Goal: Information Seeking & Learning: Learn about a topic

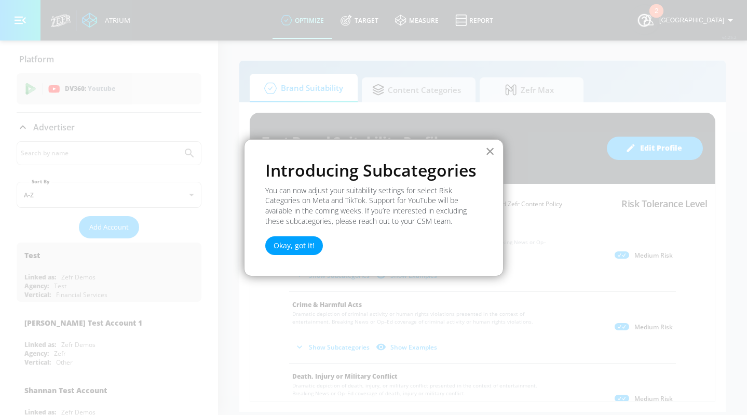
click at [490, 152] on button "×" at bounding box center [490, 151] width 10 height 17
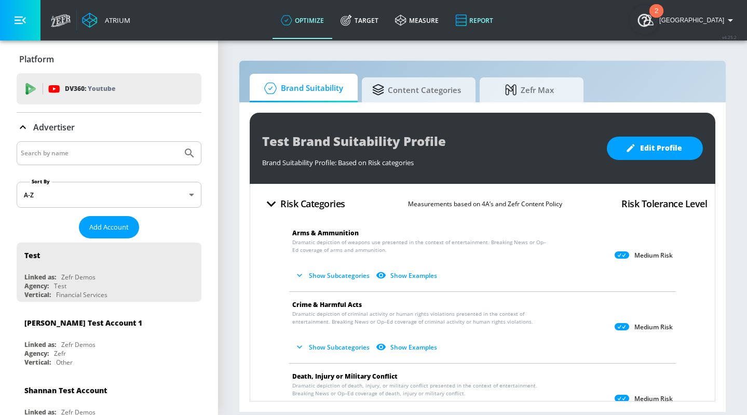
click at [492, 17] on link "Report" at bounding box center [474, 20] width 54 height 37
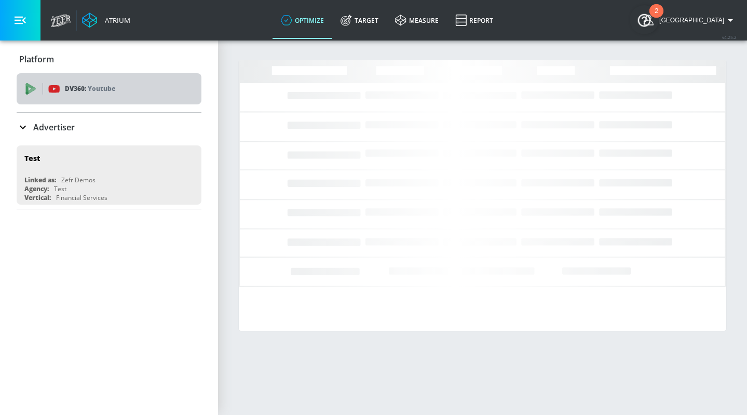
click at [32, 89] on icon at bounding box center [32, 90] width 7 height 6
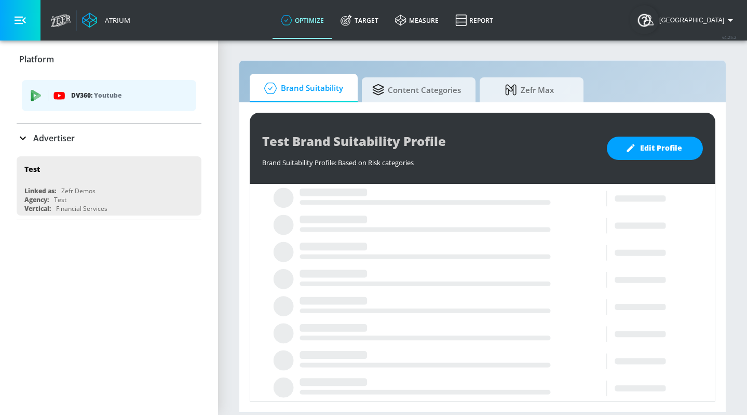
click at [24, 137] on icon at bounding box center [23, 138] width 6 height 4
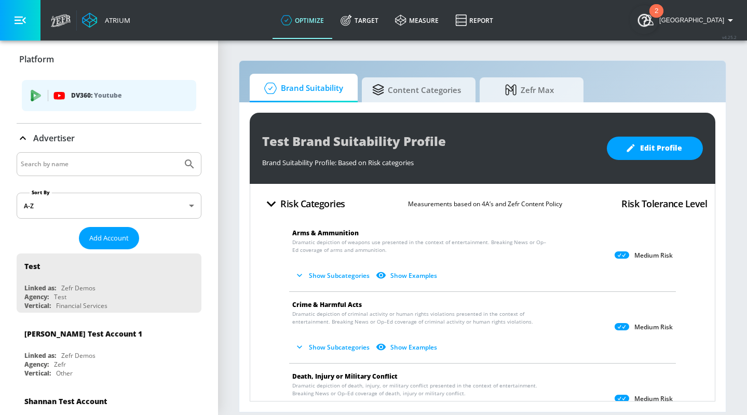
click at [50, 158] on input "Search by name" at bounding box center [99, 163] width 157 height 13
type input "stephanie"
click at [178, 153] on button "Submit Search" at bounding box center [189, 164] width 23 height 23
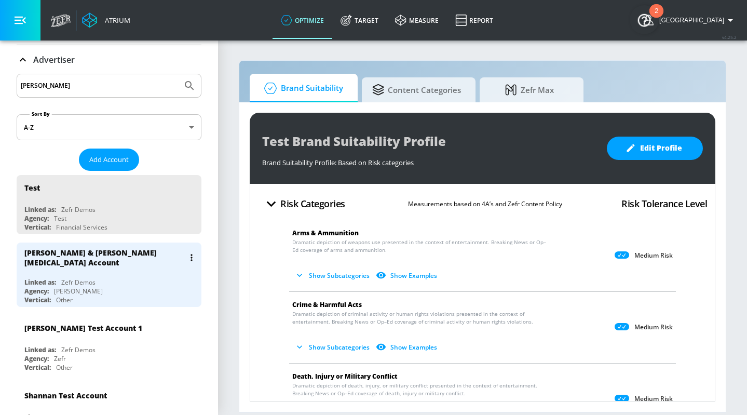
scroll to position [85, 0]
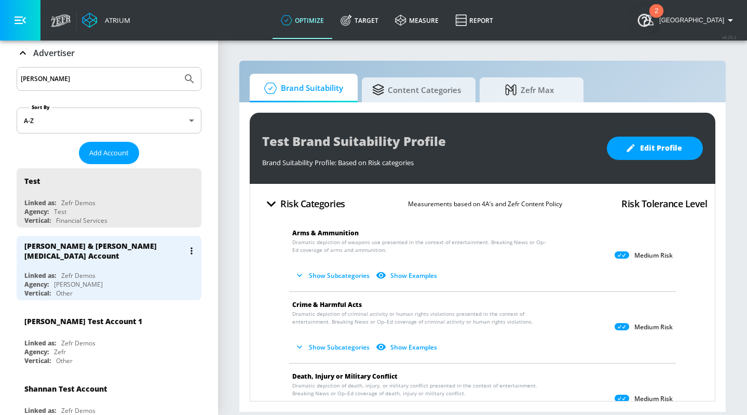
click at [66, 258] on div "[PERSON_NAME] & [PERSON_NAME][MEDICAL_DATA] Account" at bounding box center [111, 251] width 174 height 30
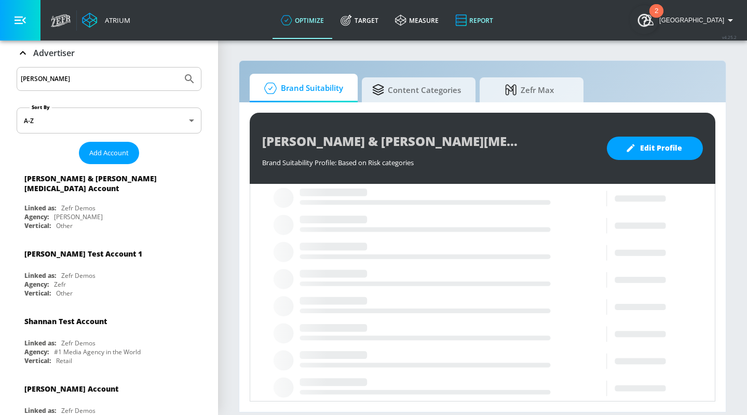
click at [500, 17] on link "Report" at bounding box center [474, 20] width 54 height 37
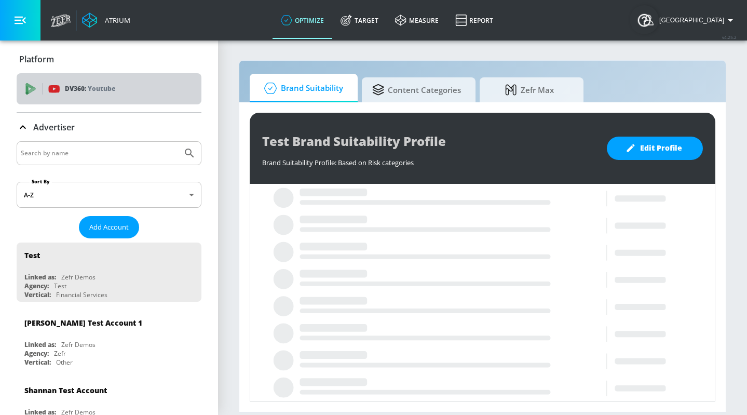
click at [24, 73] on div "DV360: Youtube" at bounding box center [109, 88] width 185 height 31
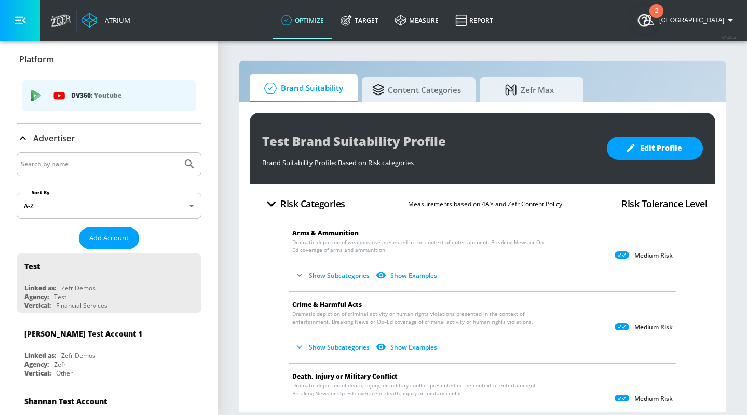
click at [31, 104] on div "DV360: Youtube" at bounding box center [109, 95] width 174 height 31
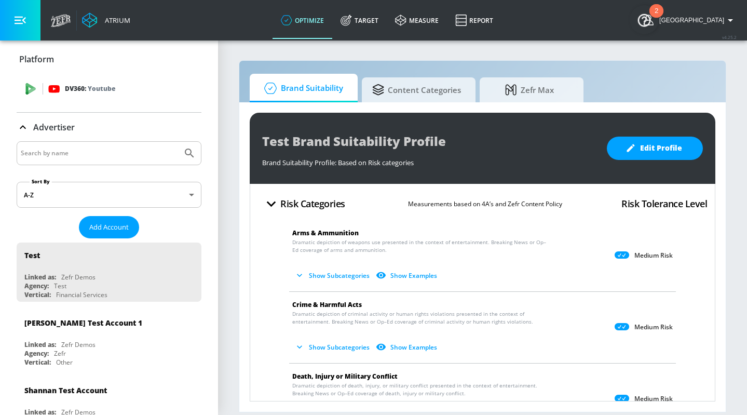
click at [75, 87] on p "DV360: Youtube" at bounding box center [90, 88] width 50 height 11
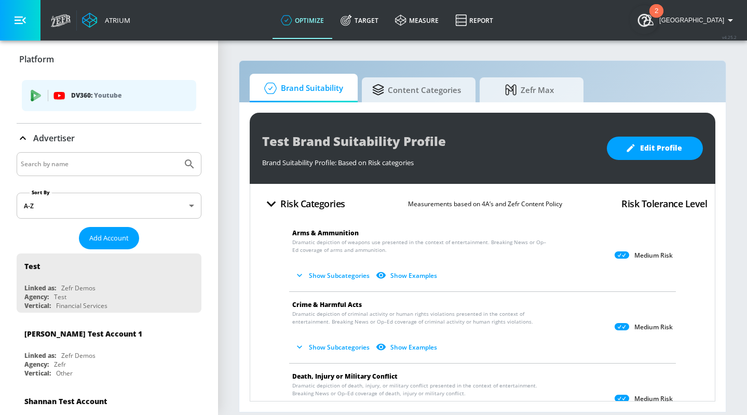
click at [38, 52] on div "Platform" at bounding box center [109, 59] width 185 height 29
click at [16, 25] on icon "button" at bounding box center [20, 20] width 11 height 11
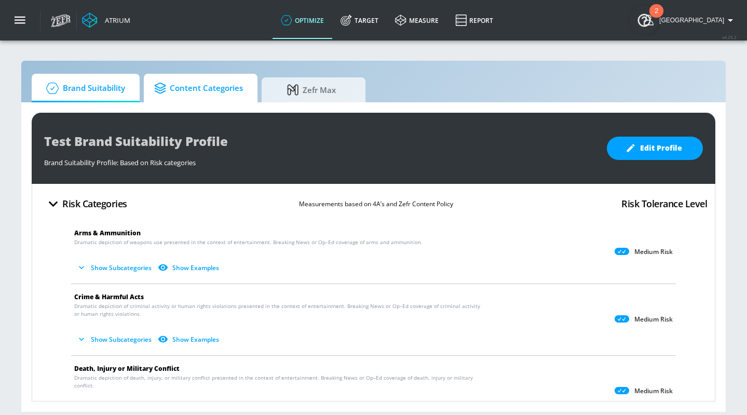
click at [209, 92] on span "Content Categories" at bounding box center [198, 88] width 89 height 25
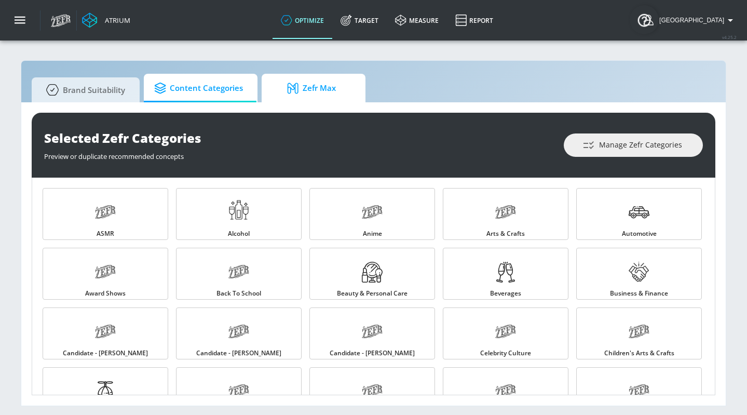
click at [312, 92] on span "Zefr Max" at bounding box center [311, 88] width 79 height 25
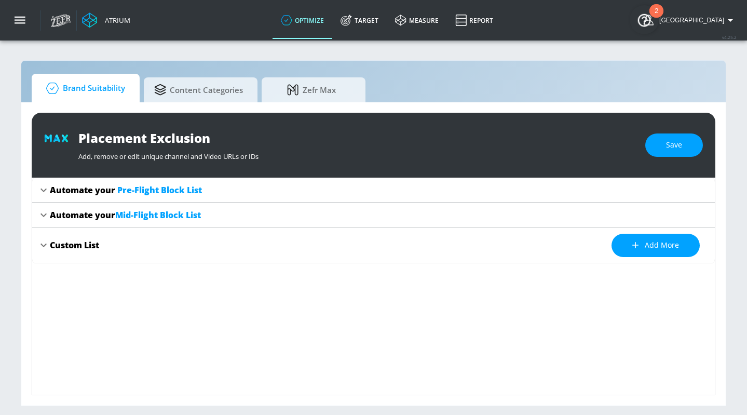
click at [79, 84] on span "Brand Suitability" at bounding box center [83, 88] width 83 height 25
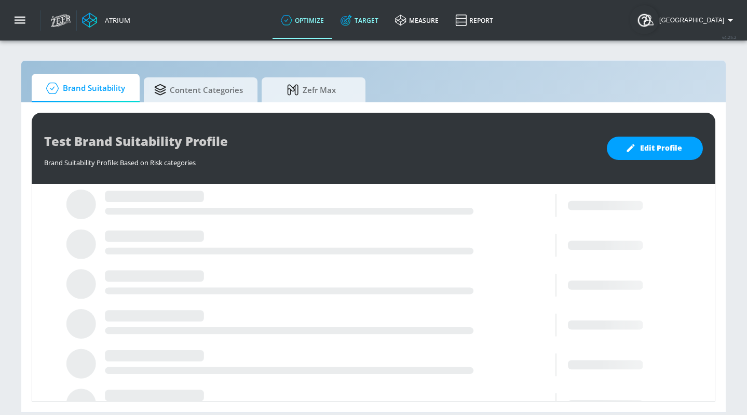
click at [372, 17] on link "Target" at bounding box center [359, 20] width 54 height 37
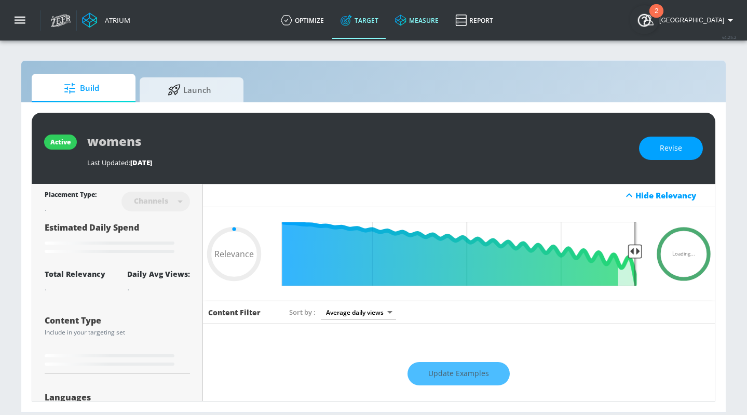
click at [443, 20] on link "measure" at bounding box center [417, 20] width 60 height 37
type input "0.6"
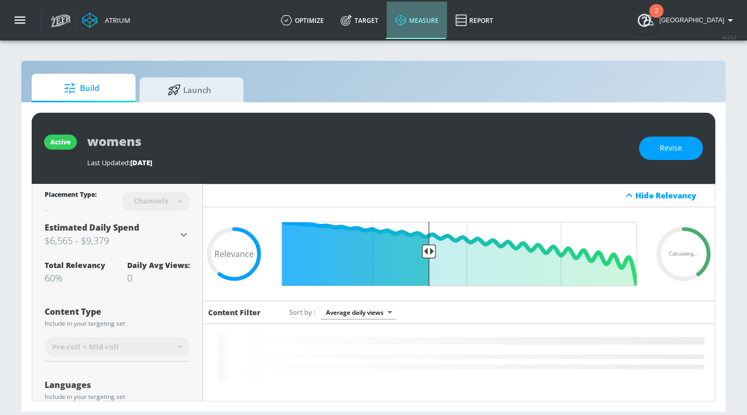
click at [444, 23] on link "measure" at bounding box center [417, 20] width 60 height 37
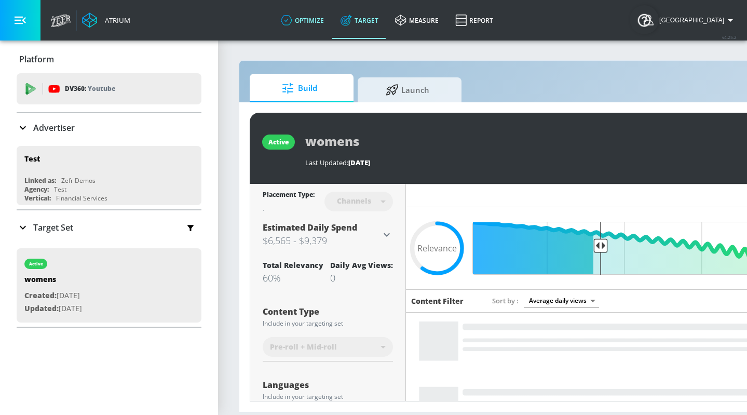
click at [328, 17] on link "optimize" at bounding box center [302, 20] width 60 height 37
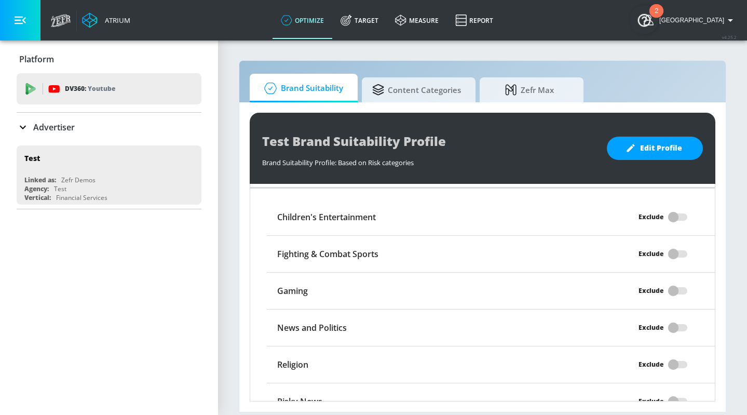
scroll to position [978, 0]
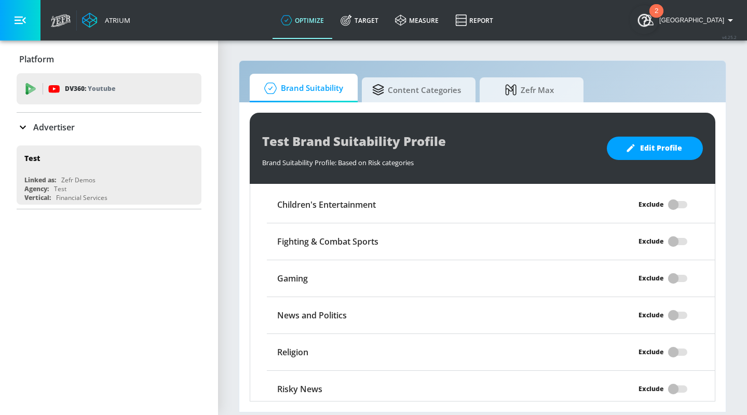
click at [13, 26] on button "button" at bounding box center [20, 20] width 40 height 40
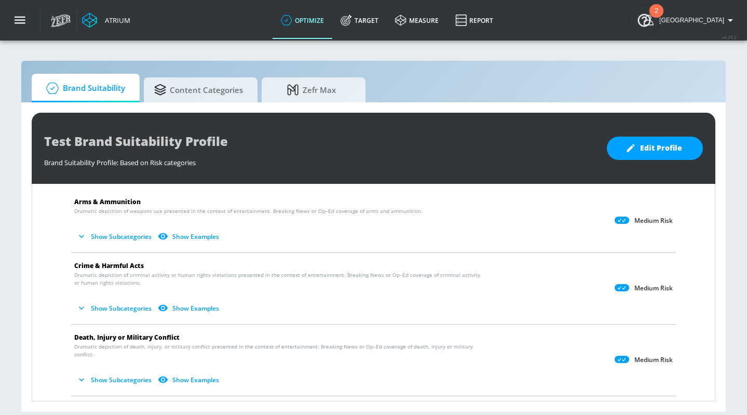
scroll to position [38, 0]
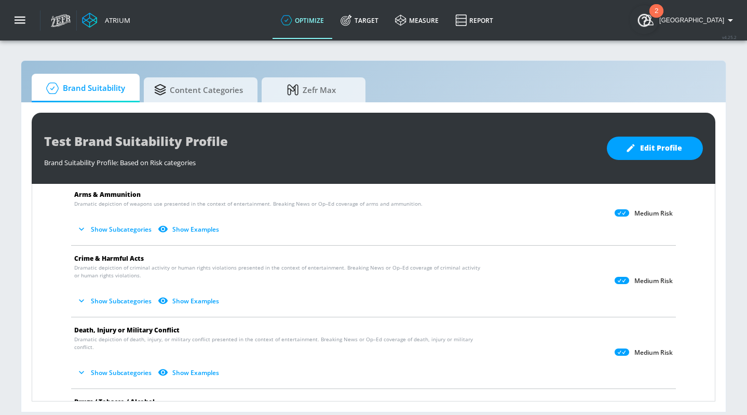
click at [13, 242] on section "Brand Suitability Content Categories Zefr Max Test Brand Suitability Profile Br…" at bounding box center [373, 226] width 747 height 375
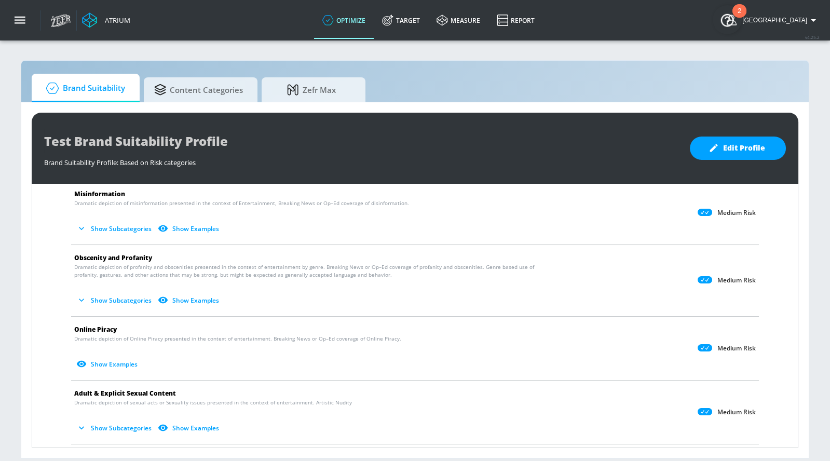
scroll to position [0, 0]
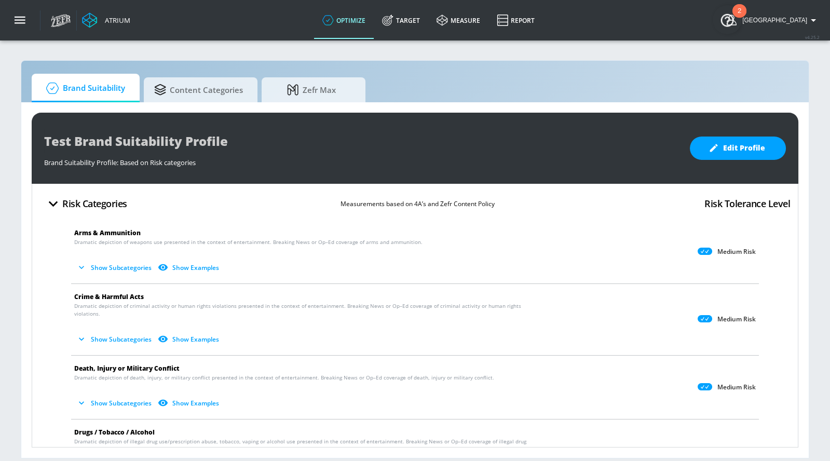
click at [22, 219] on div "Test Brand Suitability Profile Brand Suitability Profile: Based on Risk categor…" at bounding box center [414, 279] width 787 height 355
click at [54, 202] on icon "button" at bounding box center [53, 204] width 9 height 6
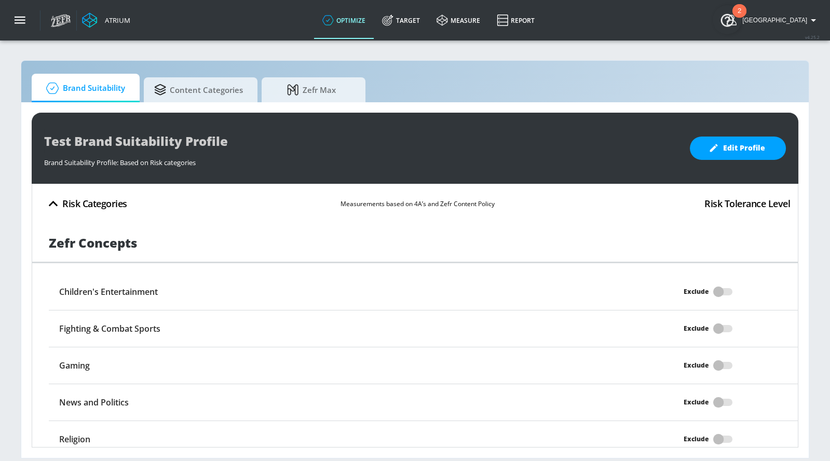
click at [47, 199] on icon "button" at bounding box center [53, 204] width 18 height 18
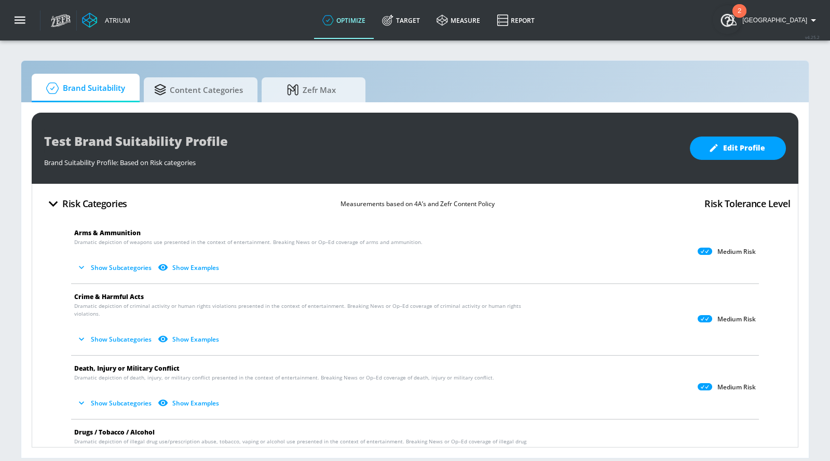
click at [192, 76] on div "Brand Suitability Content Categories Zefr Max" at bounding box center [415, 88] width 766 height 29
click at [197, 85] on span "Content Categories" at bounding box center [198, 88] width 89 height 25
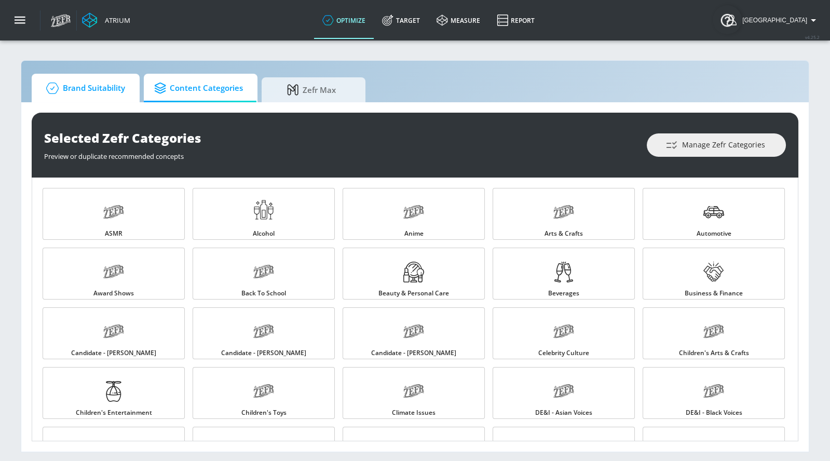
click at [53, 85] on icon at bounding box center [52, 88] width 21 height 11
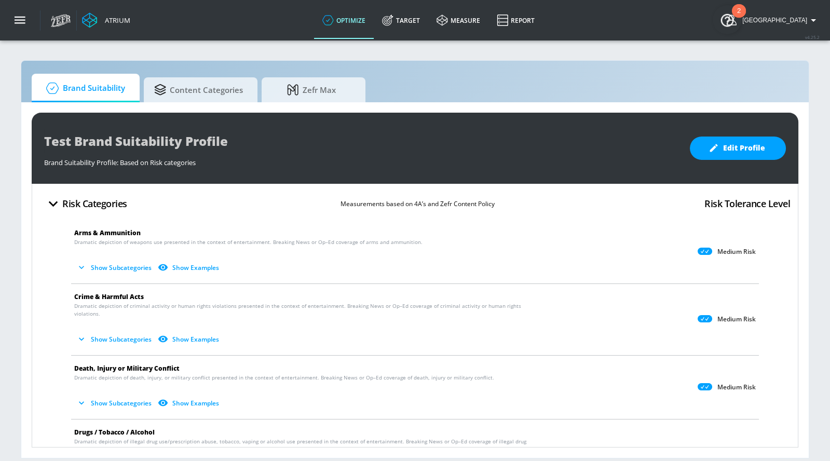
click at [15, 226] on section "Brand Suitability Content Categories Zefr Max Test Brand Suitability Profile Br…" at bounding box center [415, 249] width 830 height 421
click at [100, 266] on button "Show Subcategories" at bounding box center [114, 267] width 81 height 17
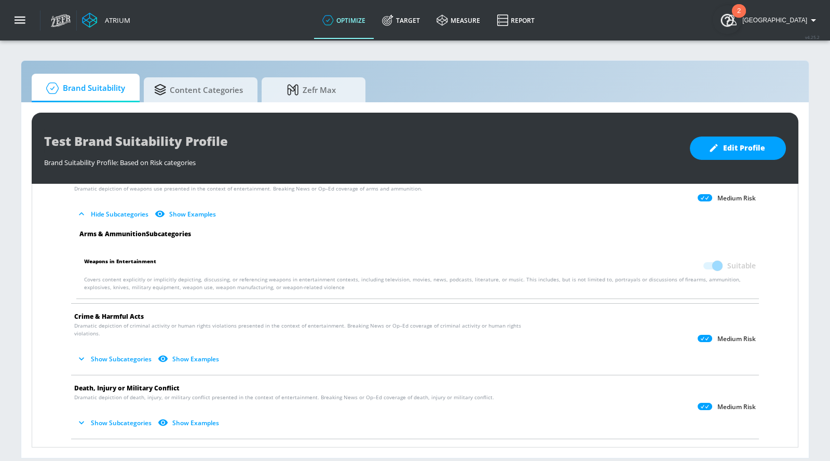
scroll to position [42, 0]
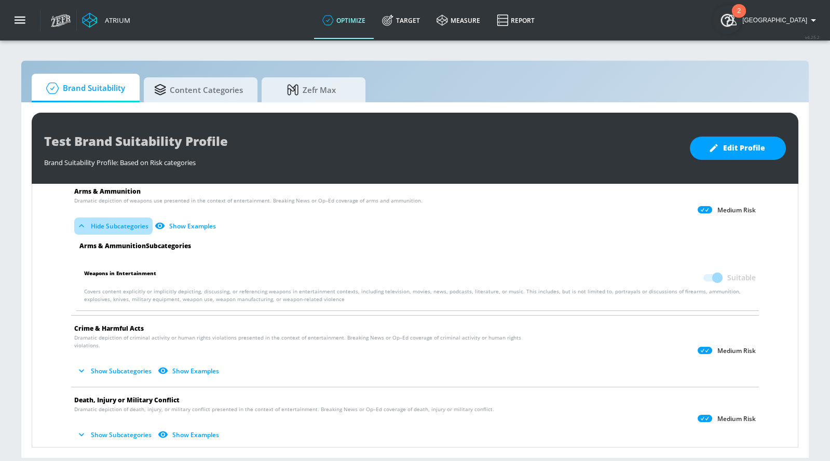
click at [80, 224] on icon "button" at bounding box center [81, 225] width 5 height 3
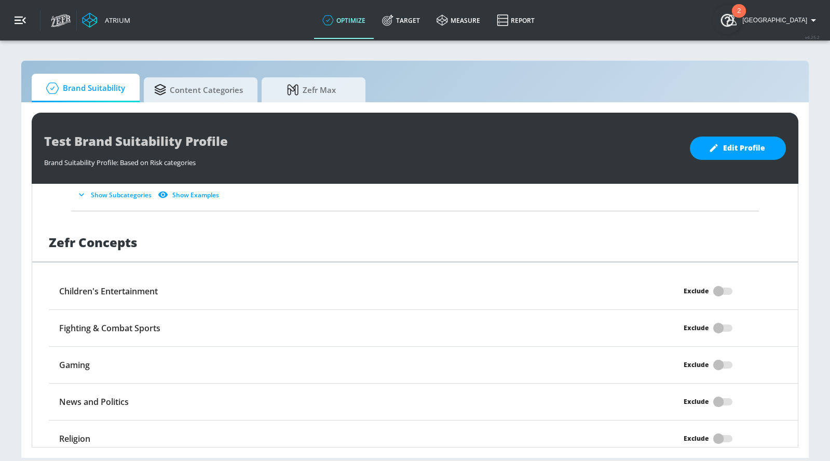
scroll to position [805, 0]
click at [182, 92] on span "Content Categories" at bounding box center [198, 88] width 89 height 25
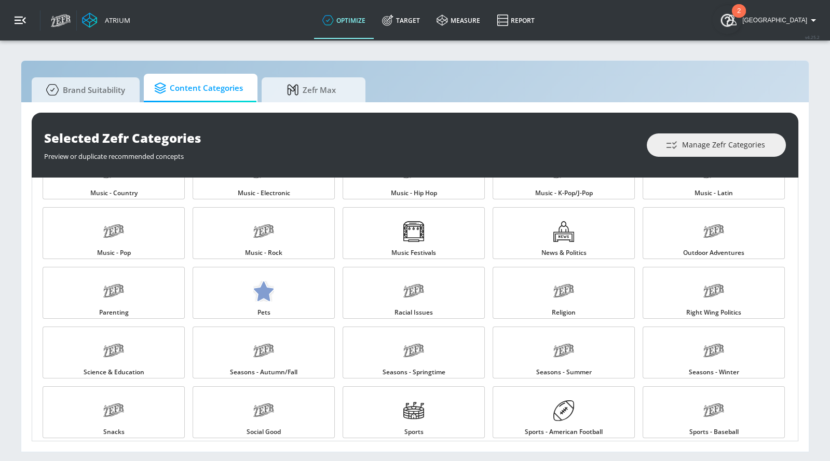
scroll to position [820, 0]
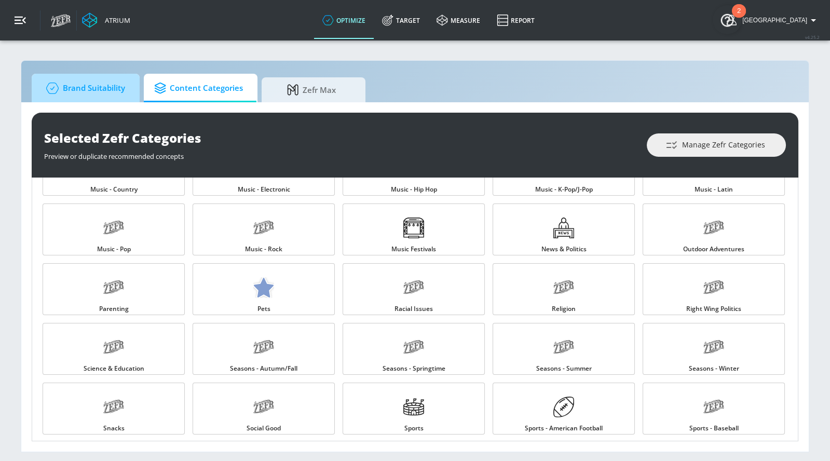
click at [73, 93] on span "Brand Suitability" at bounding box center [83, 88] width 83 height 25
